Goal: Task Accomplishment & Management: Use online tool/utility

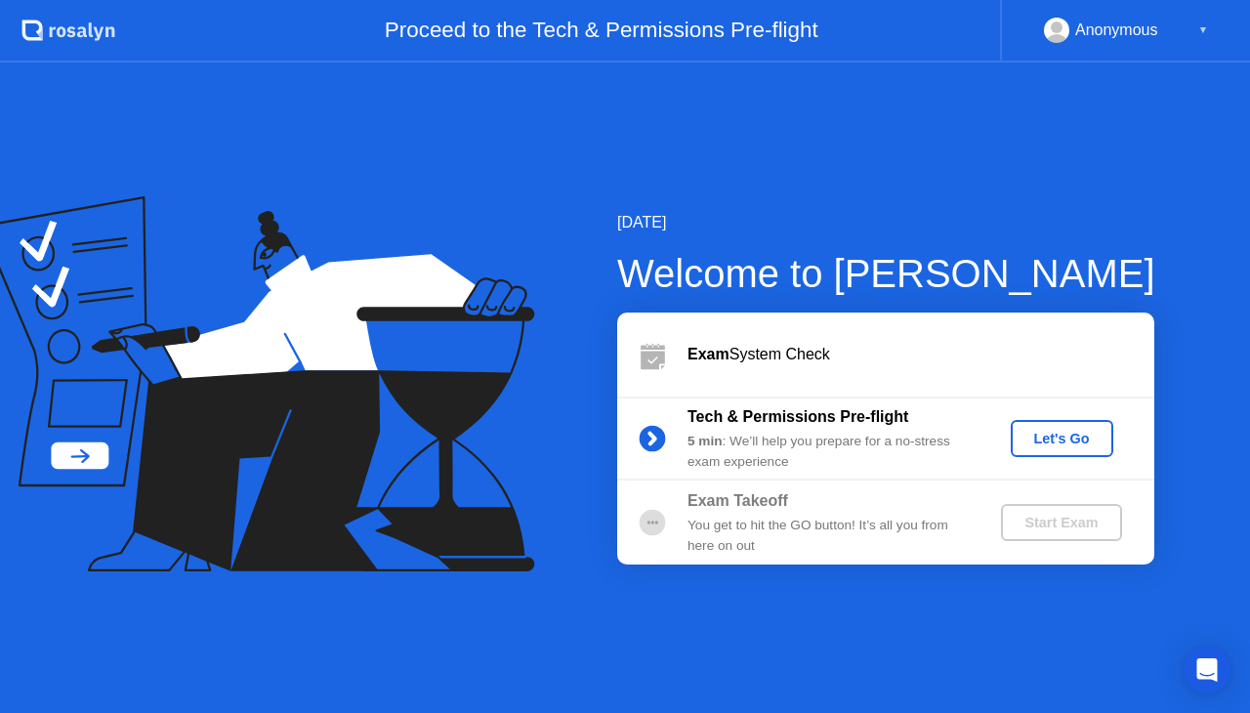
click at [1057, 418] on div "Tech & Permissions Pre-flight 5 min : We’ll help you prepare for a no-stress ex…" at bounding box center [885, 438] width 537 height 84
click at [1066, 446] on div "Let's Go" at bounding box center [1062, 439] width 87 height 16
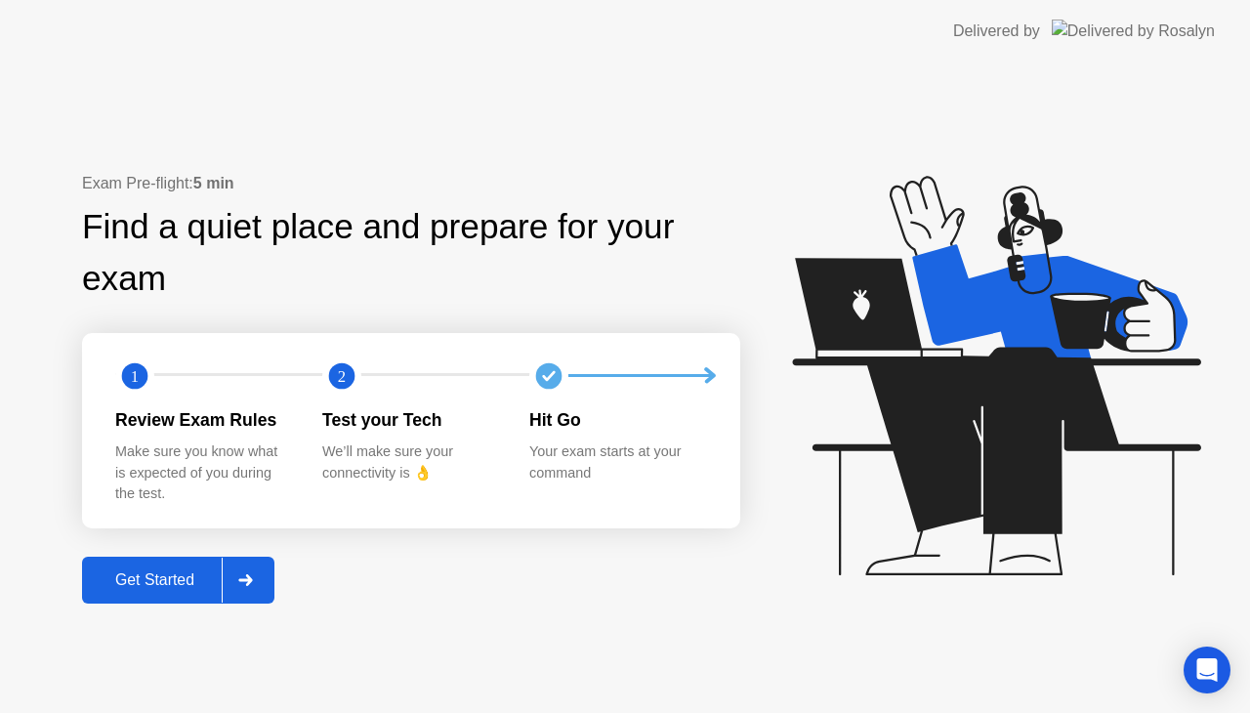
click at [140, 596] on button "Get Started" at bounding box center [178, 580] width 192 height 47
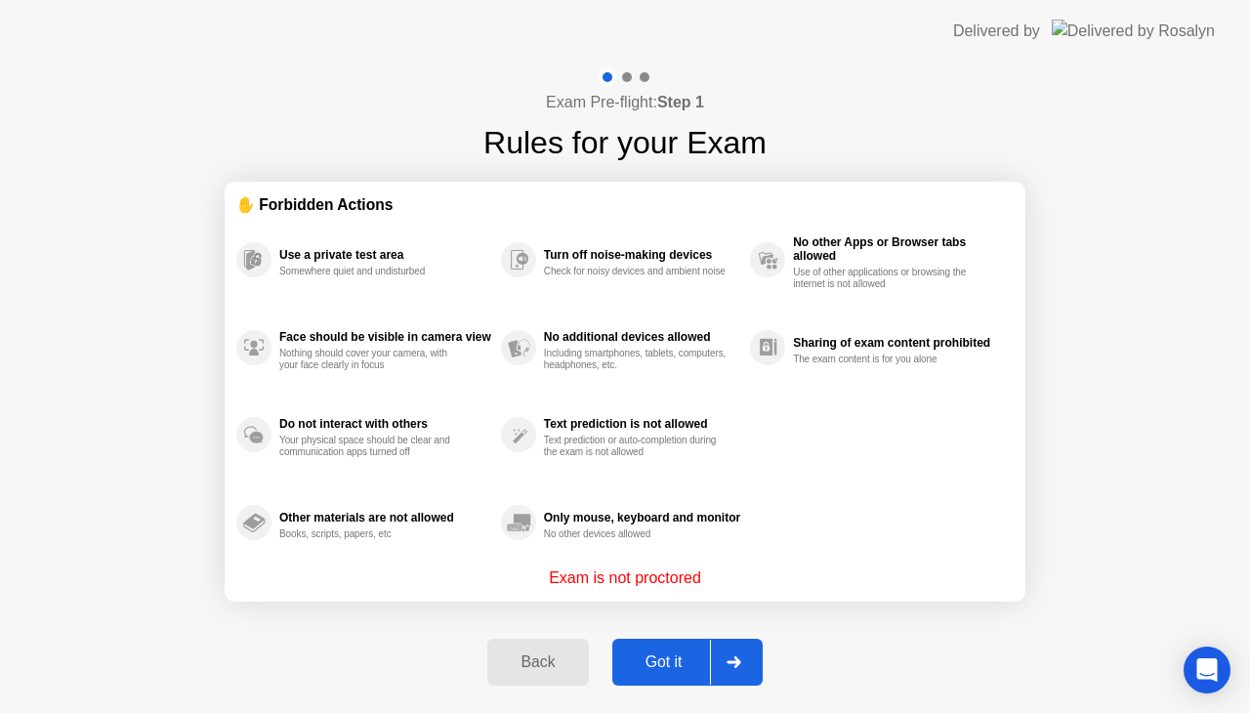
click at [662, 675] on button "Got it" at bounding box center [687, 662] width 150 height 47
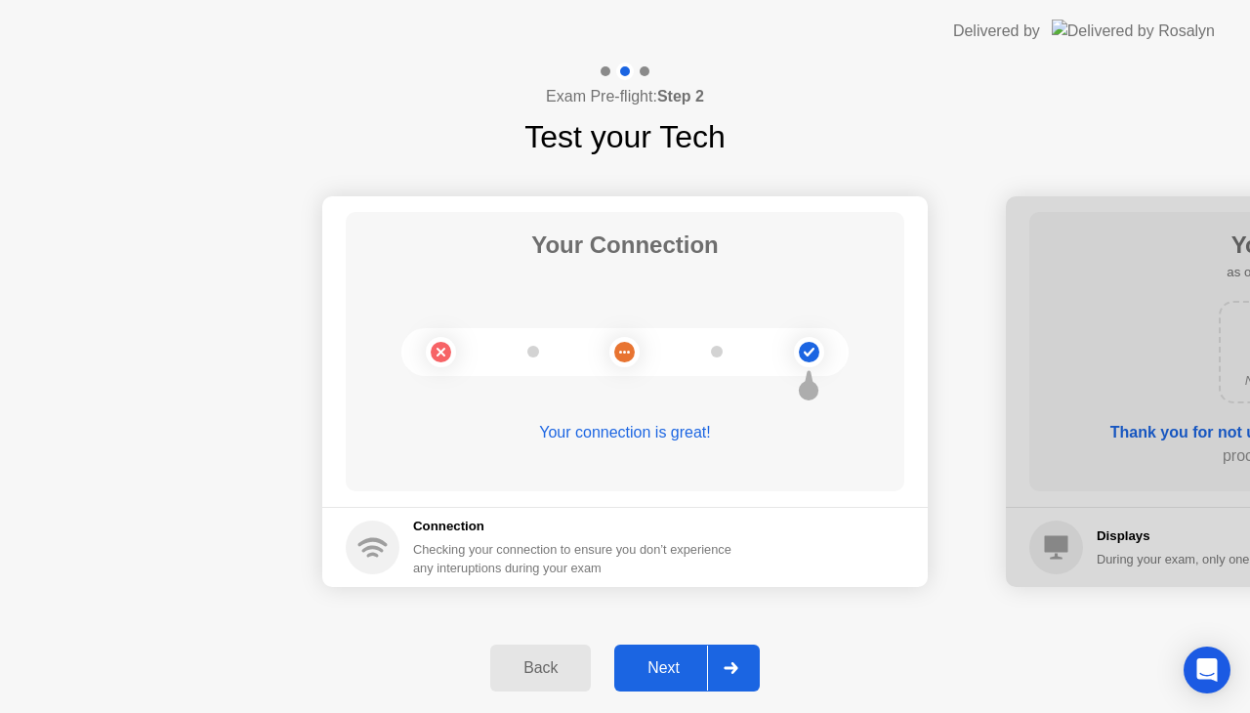
click at [674, 664] on div "Next" at bounding box center [663, 668] width 87 height 18
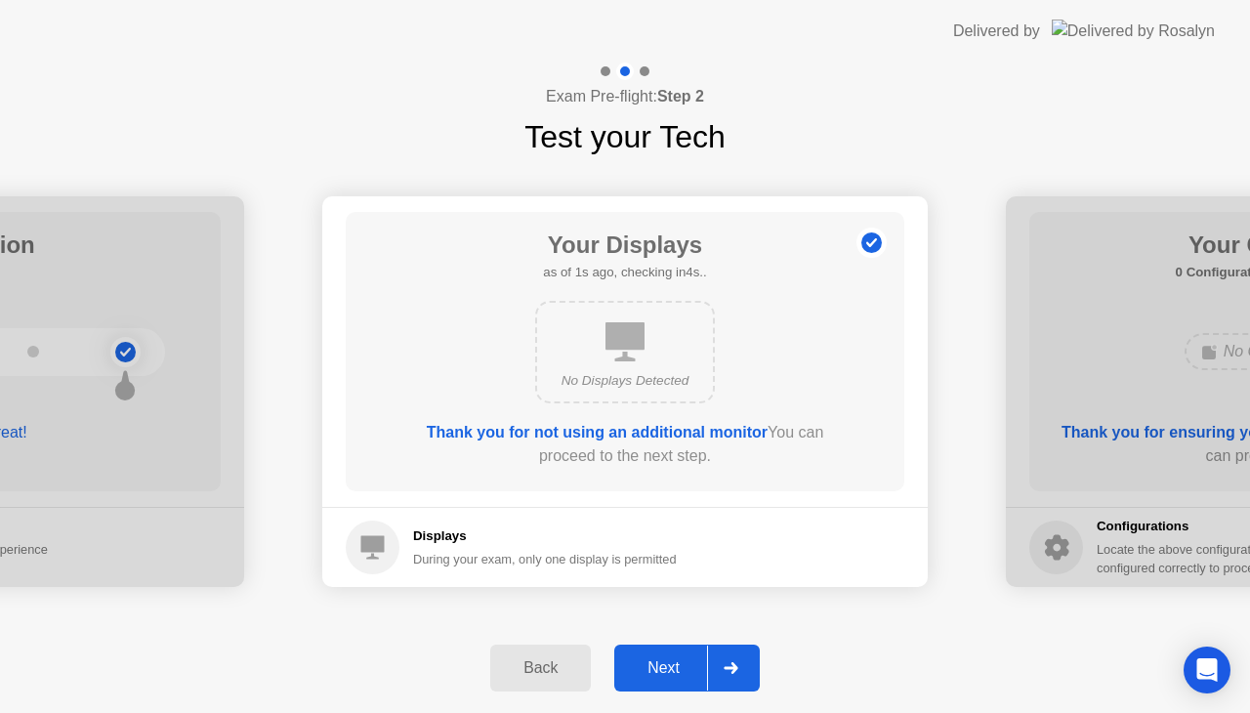
click at [674, 664] on div "Next" at bounding box center [663, 668] width 87 height 18
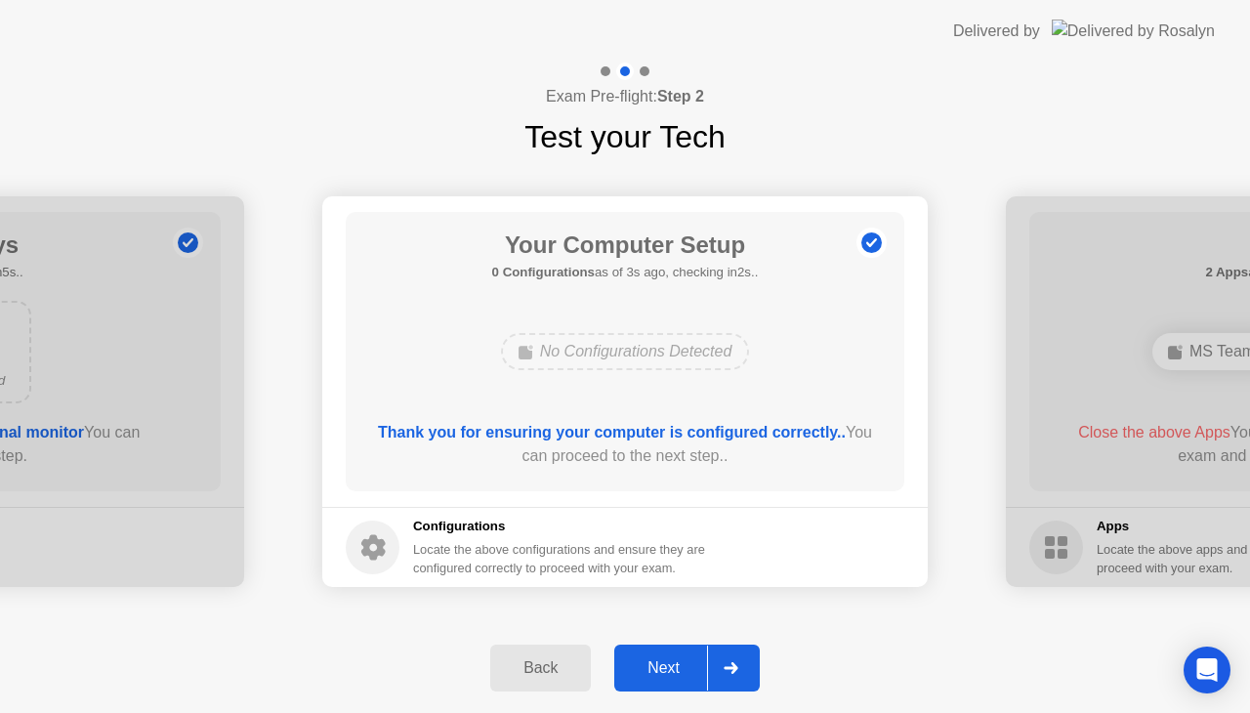
click at [666, 670] on div "Next" at bounding box center [663, 668] width 87 height 18
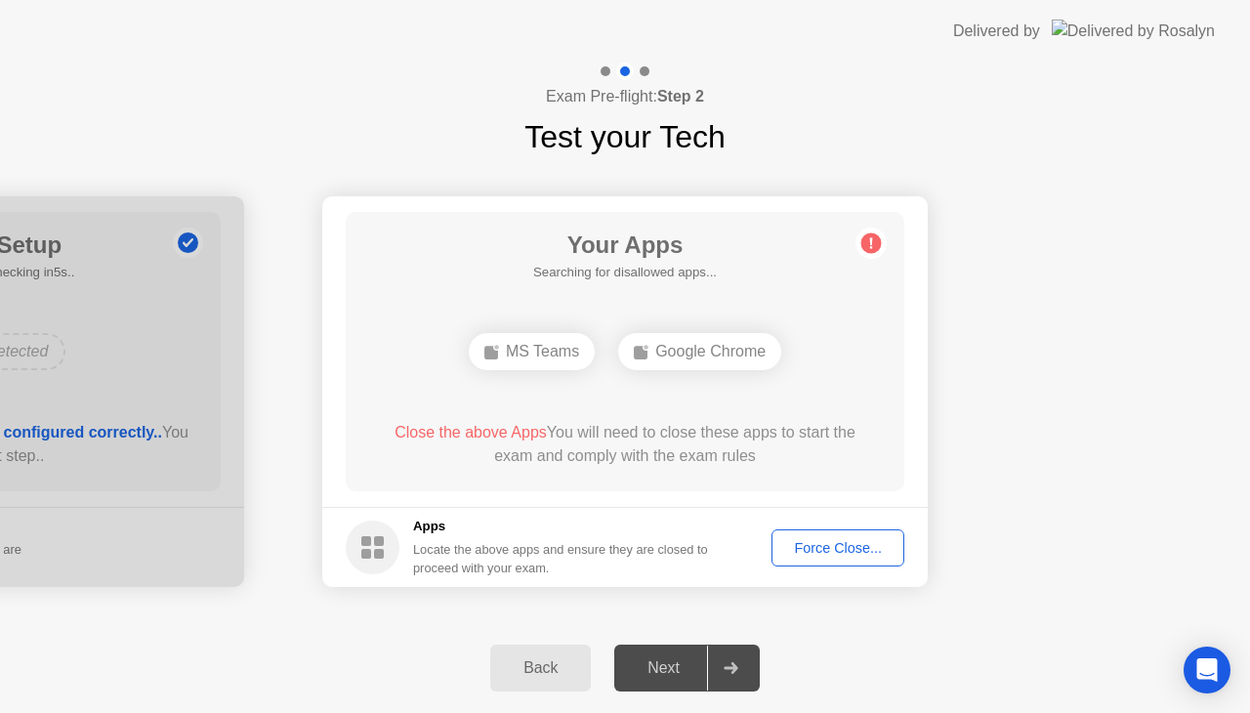
click at [813, 541] on div "Force Close..." at bounding box center [837, 548] width 119 height 16
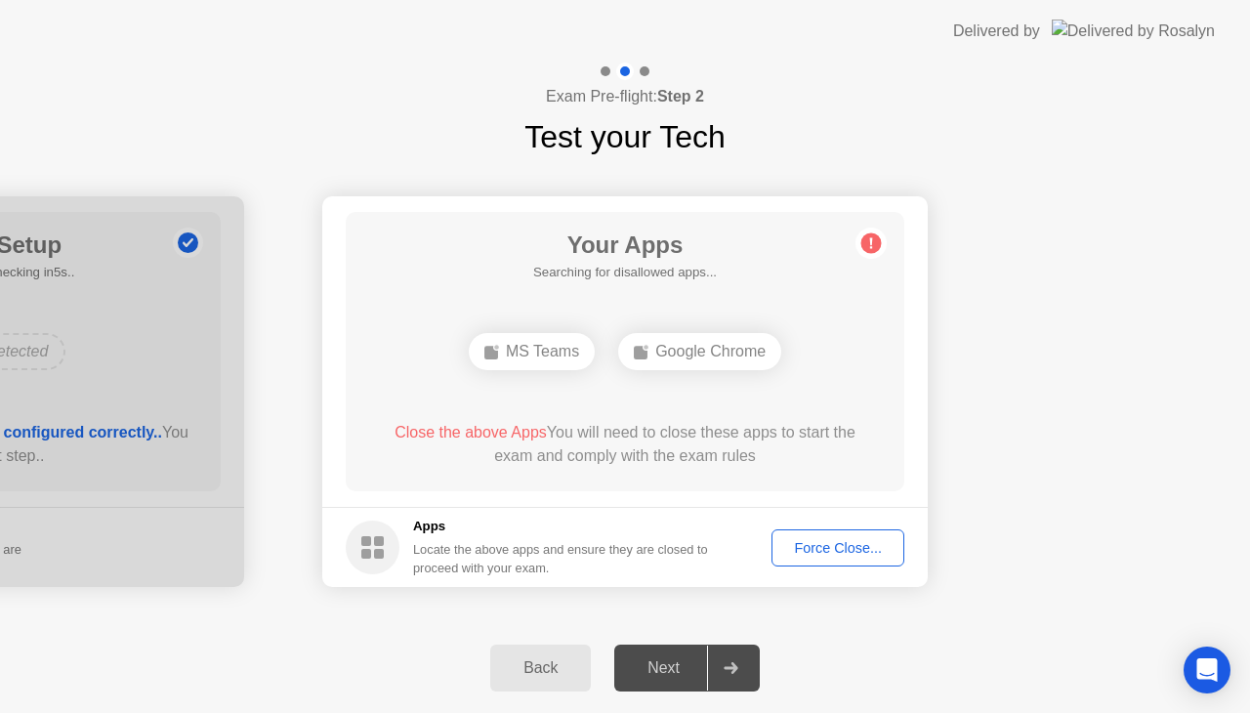
click at [812, 545] on div "Force Close..." at bounding box center [837, 548] width 119 height 16
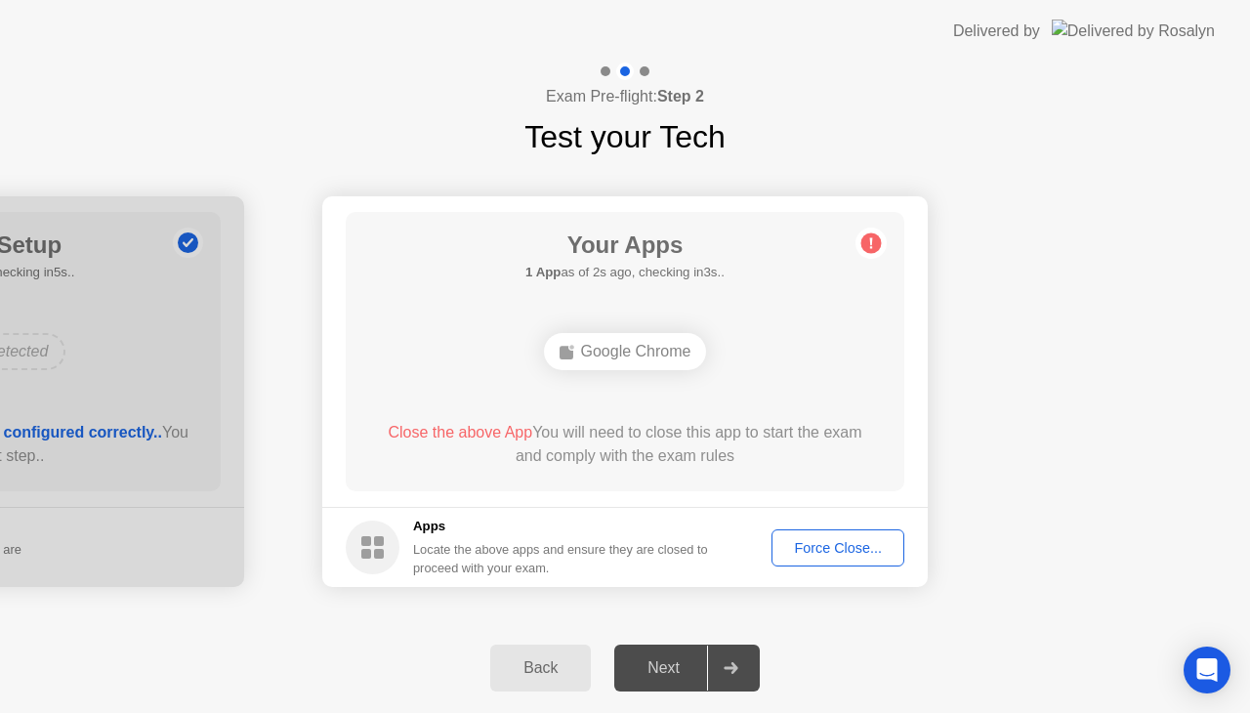
click at [801, 542] on div "Force Close..." at bounding box center [837, 548] width 119 height 16
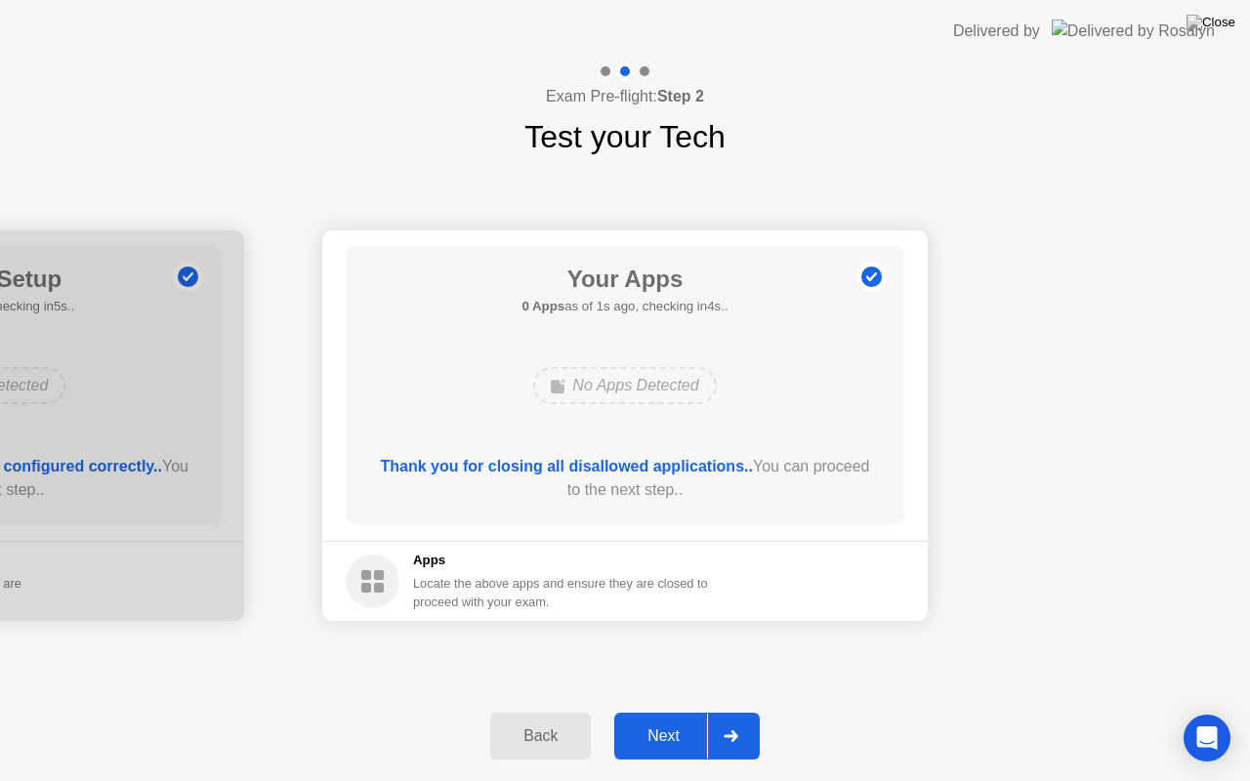
click at [678, 712] on div "Next" at bounding box center [663, 737] width 87 height 18
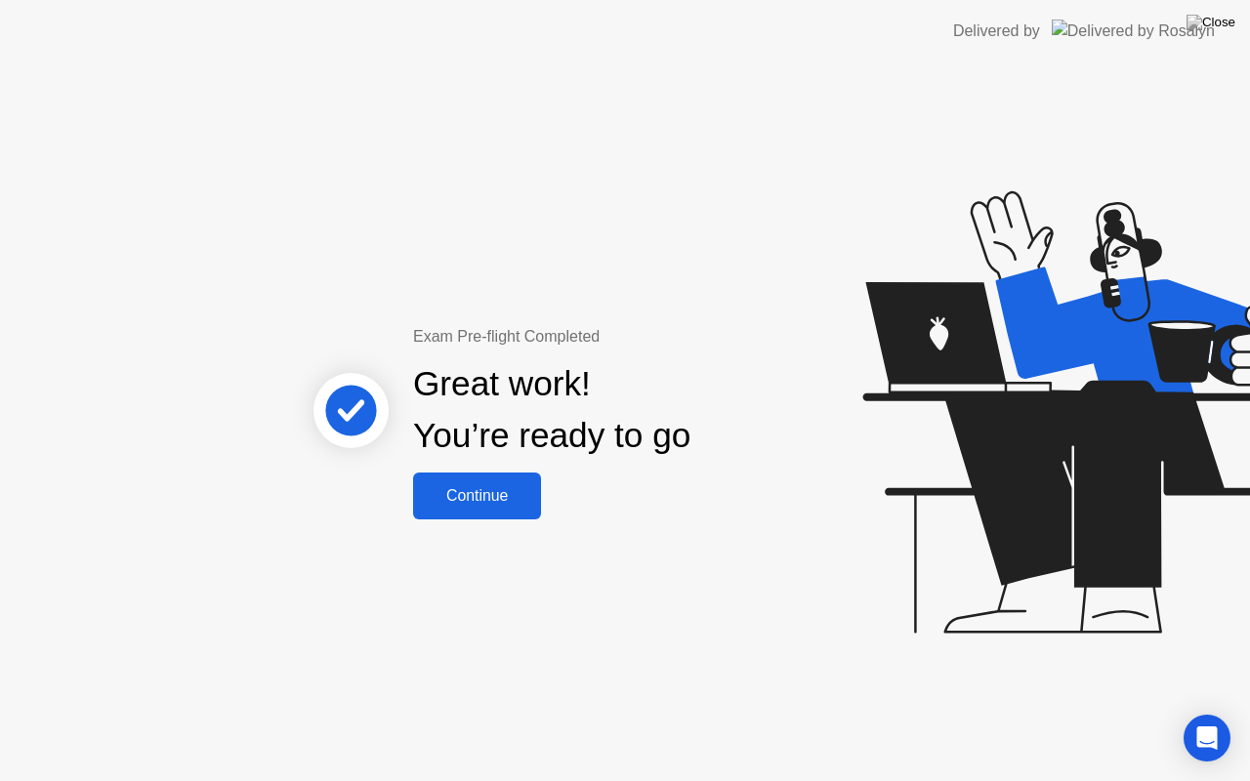
click at [499, 505] on div "Continue" at bounding box center [477, 496] width 116 height 18
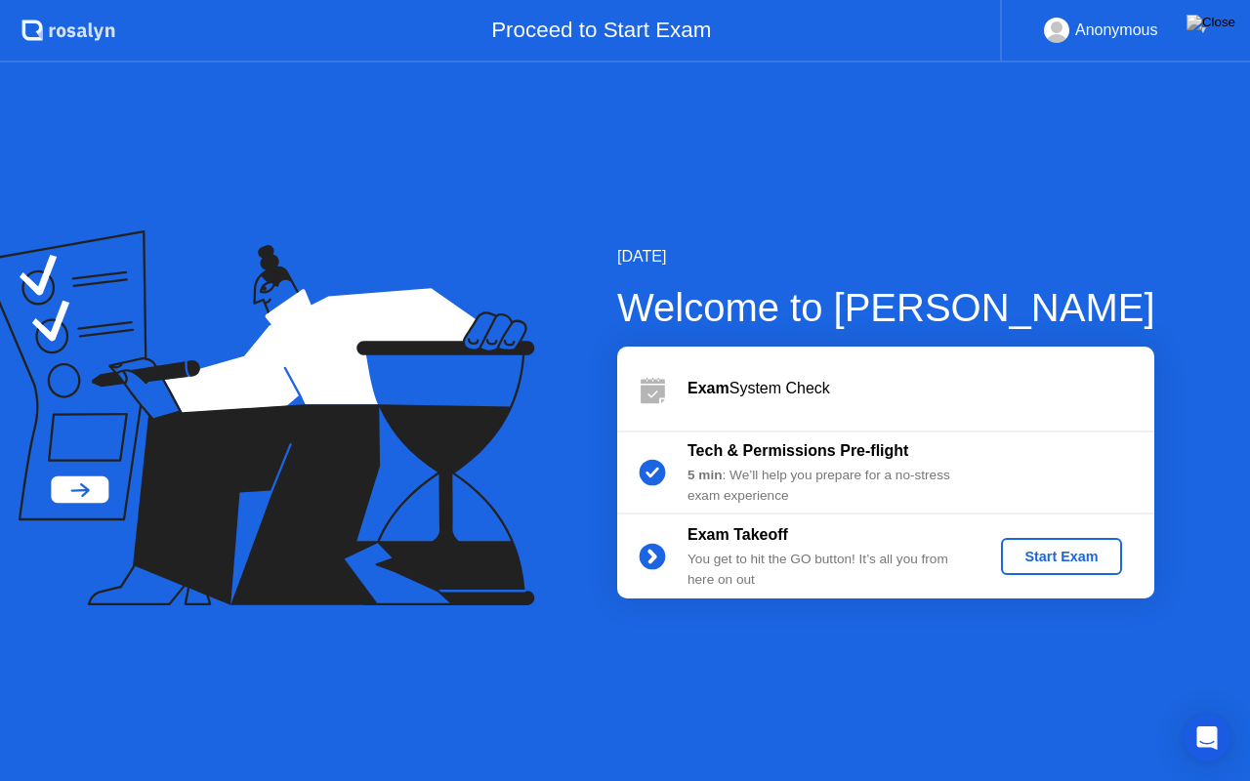
click at [1051, 557] on div "Start Exam" at bounding box center [1061, 557] width 104 height 16
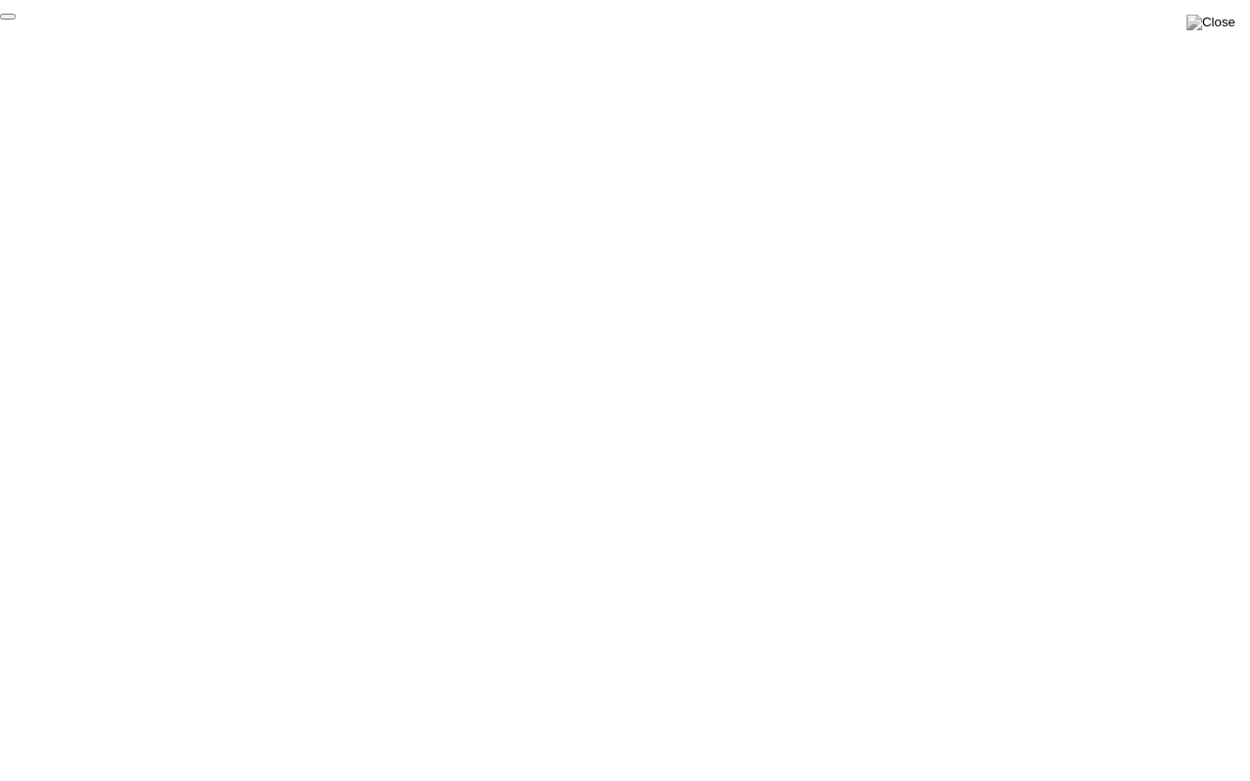
click div "End Proctoring Session"
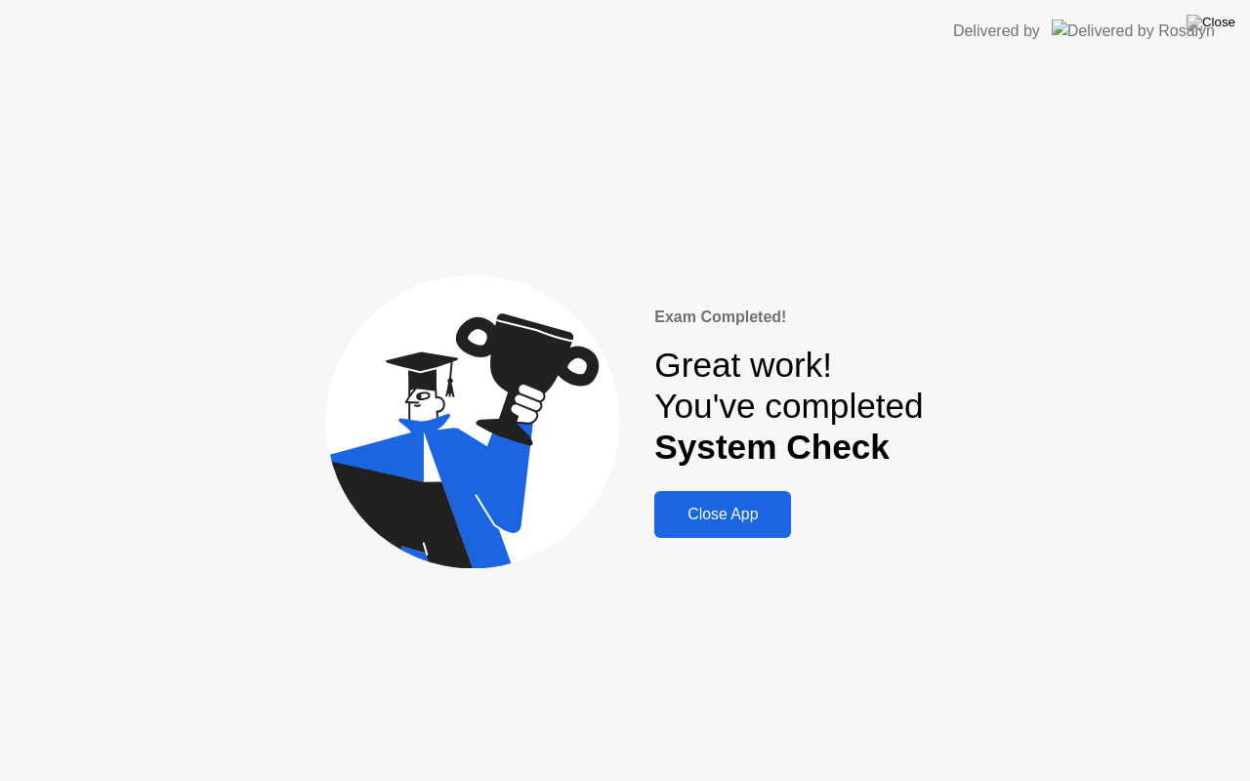
click at [749, 528] on button "Close App" at bounding box center [722, 514] width 137 height 47
